Goal: Use online tool/utility

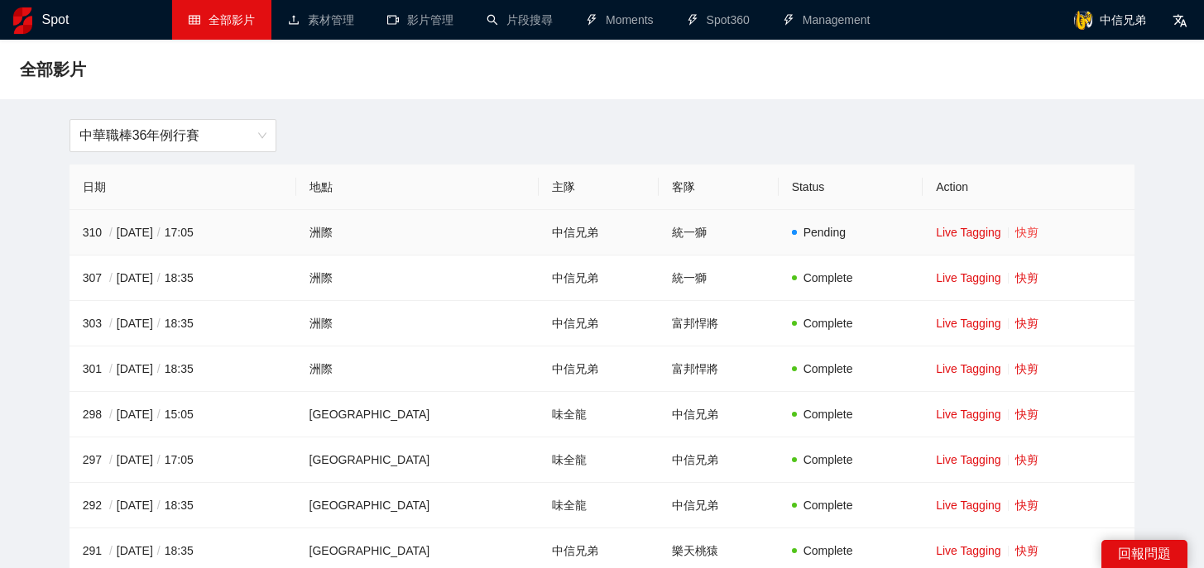
click at [1015, 234] on link "快剪" at bounding box center [1026, 232] width 23 height 13
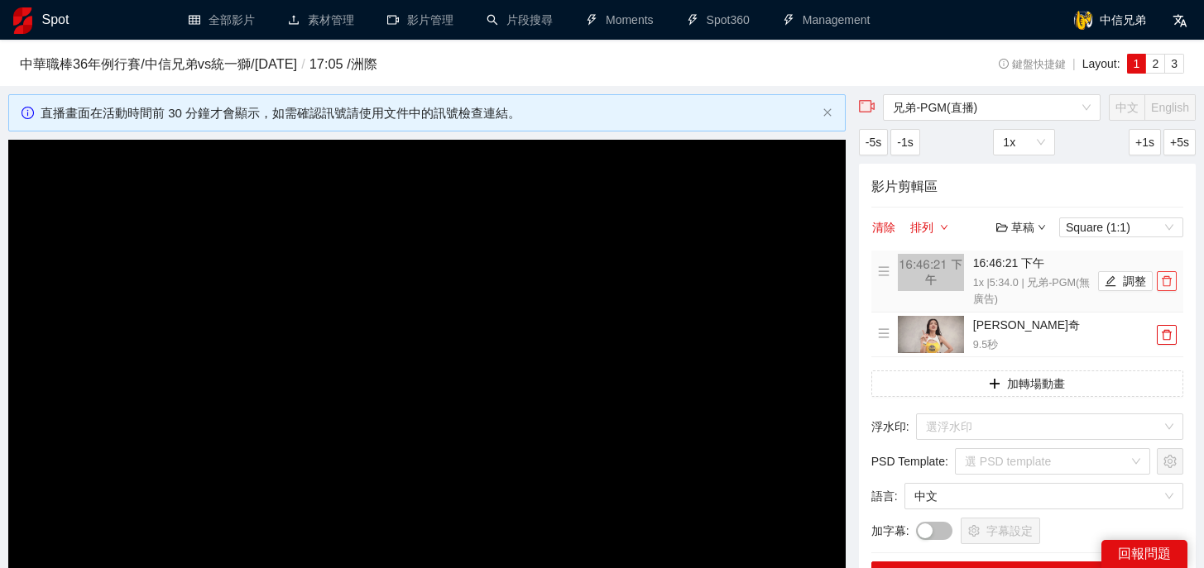
click at [1166, 284] on icon "delete" at bounding box center [1167, 281] width 12 height 12
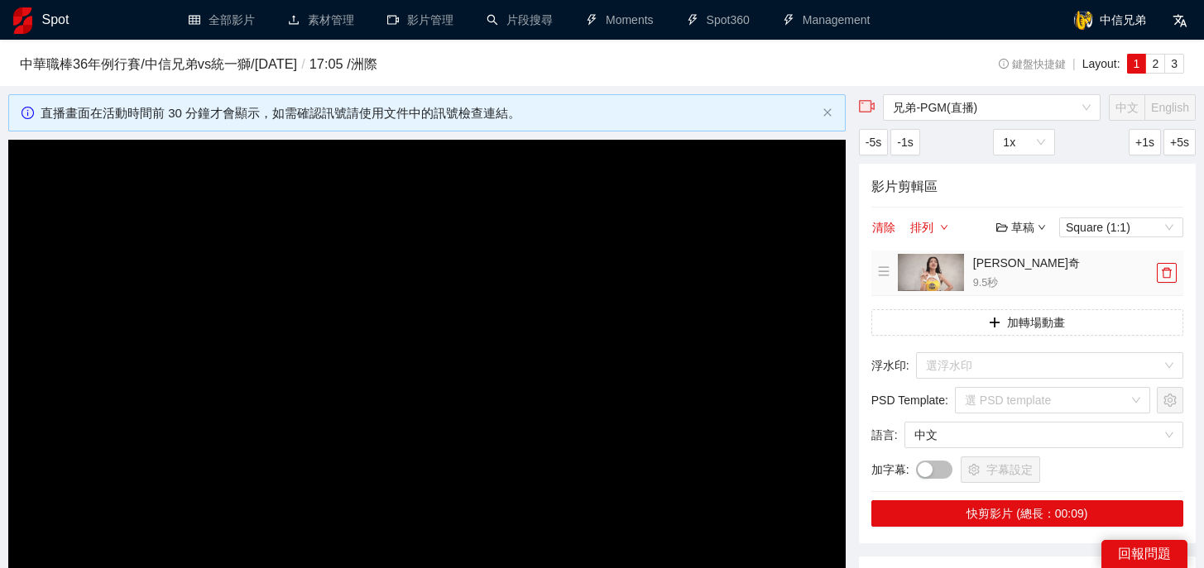
click at [1166, 284] on li "[PERSON_NAME]奇 9.5 秒" at bounding box center [1027, 273] width 299 height 38
click at [1168, 275] on icon "delete" at bounding box center [1167, 273] width 12 height 12
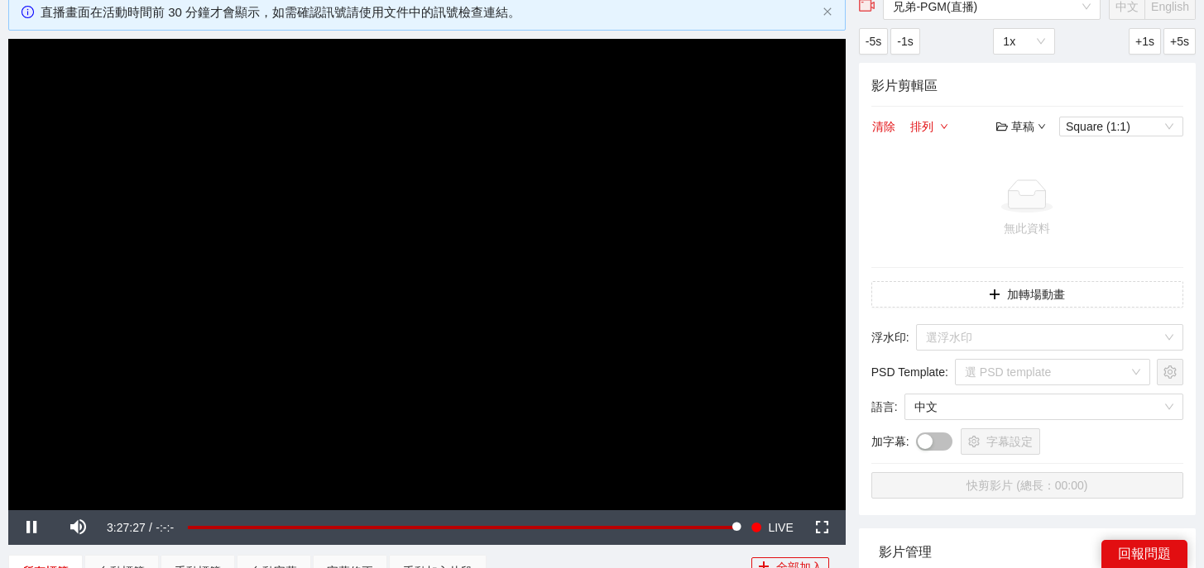
scroll to position [103, 0]
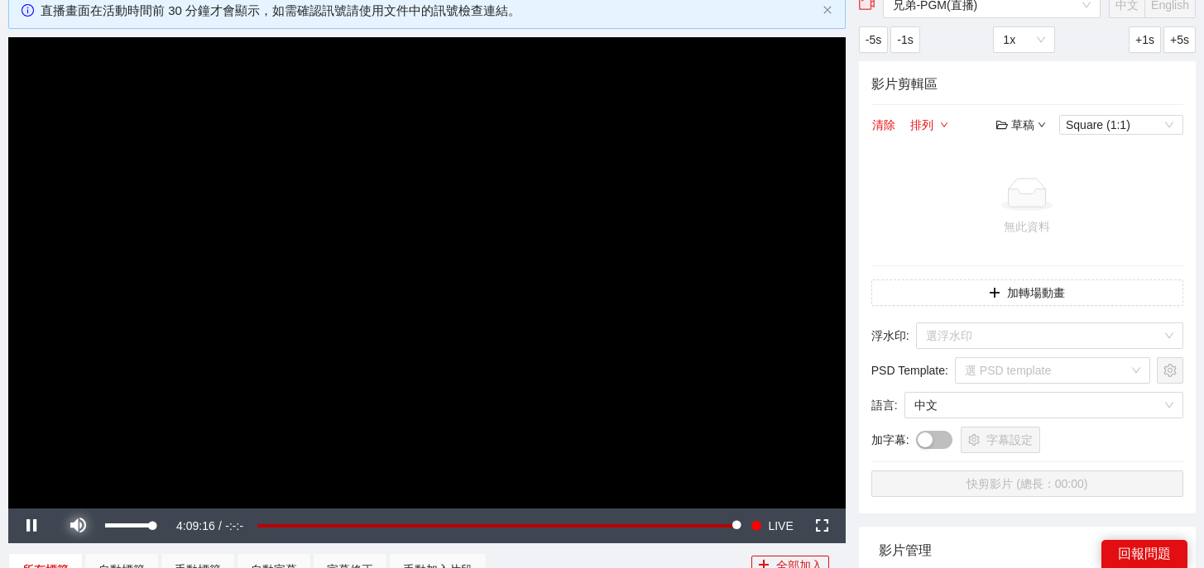
click at [76, 526] on span "Video Player" at bounding box center [78, 526] width 46 height 0
